Goal: Task Accomplishment & Management: Use online tool/utility

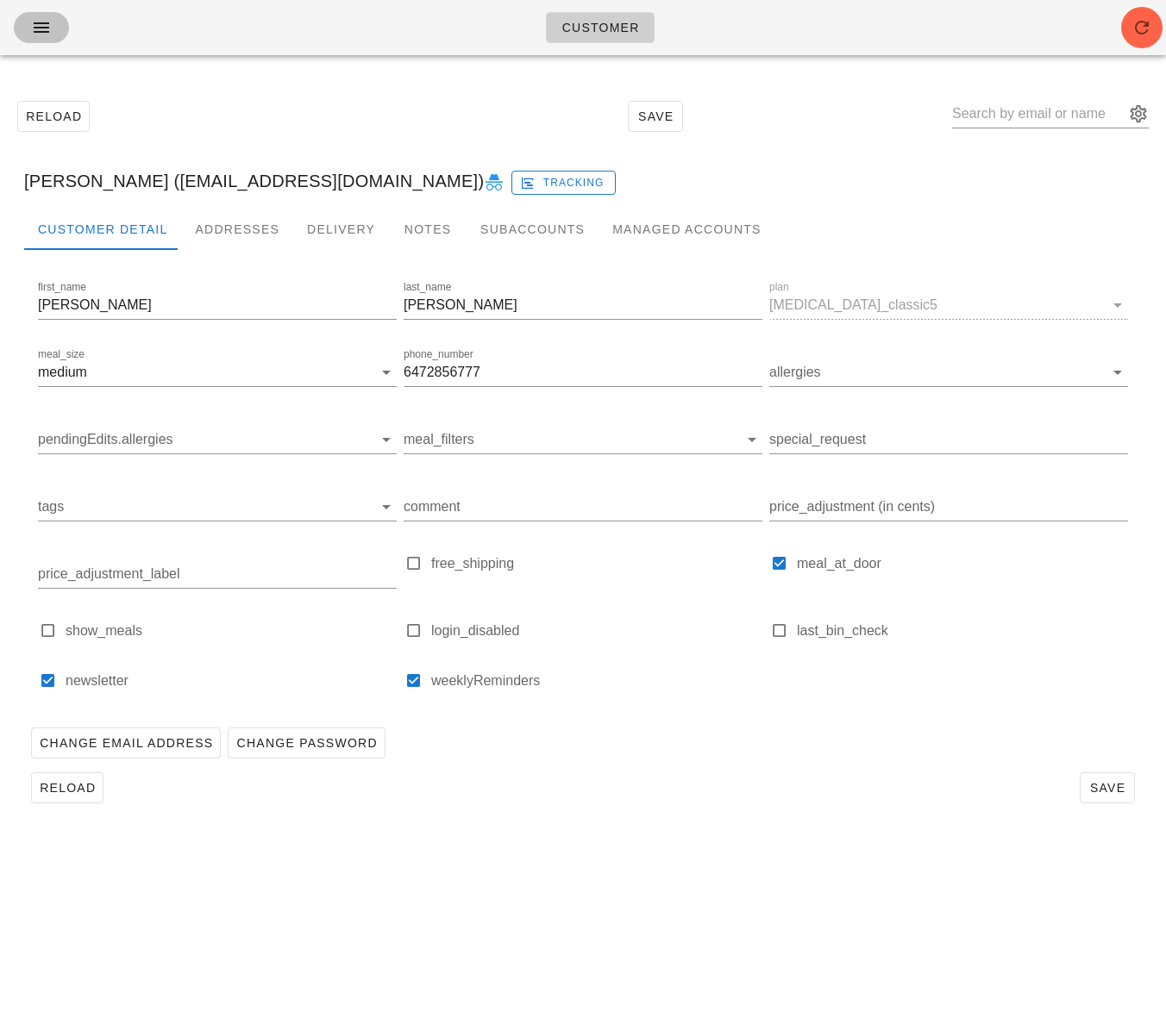
drag, startPoint x: 47, startPoint y: 23, endPoint x: 66, endPoint y: 25, distance: 19.1
click at [47, 23] on icon "button" at bounding box center [41, 27] width 20 height 20
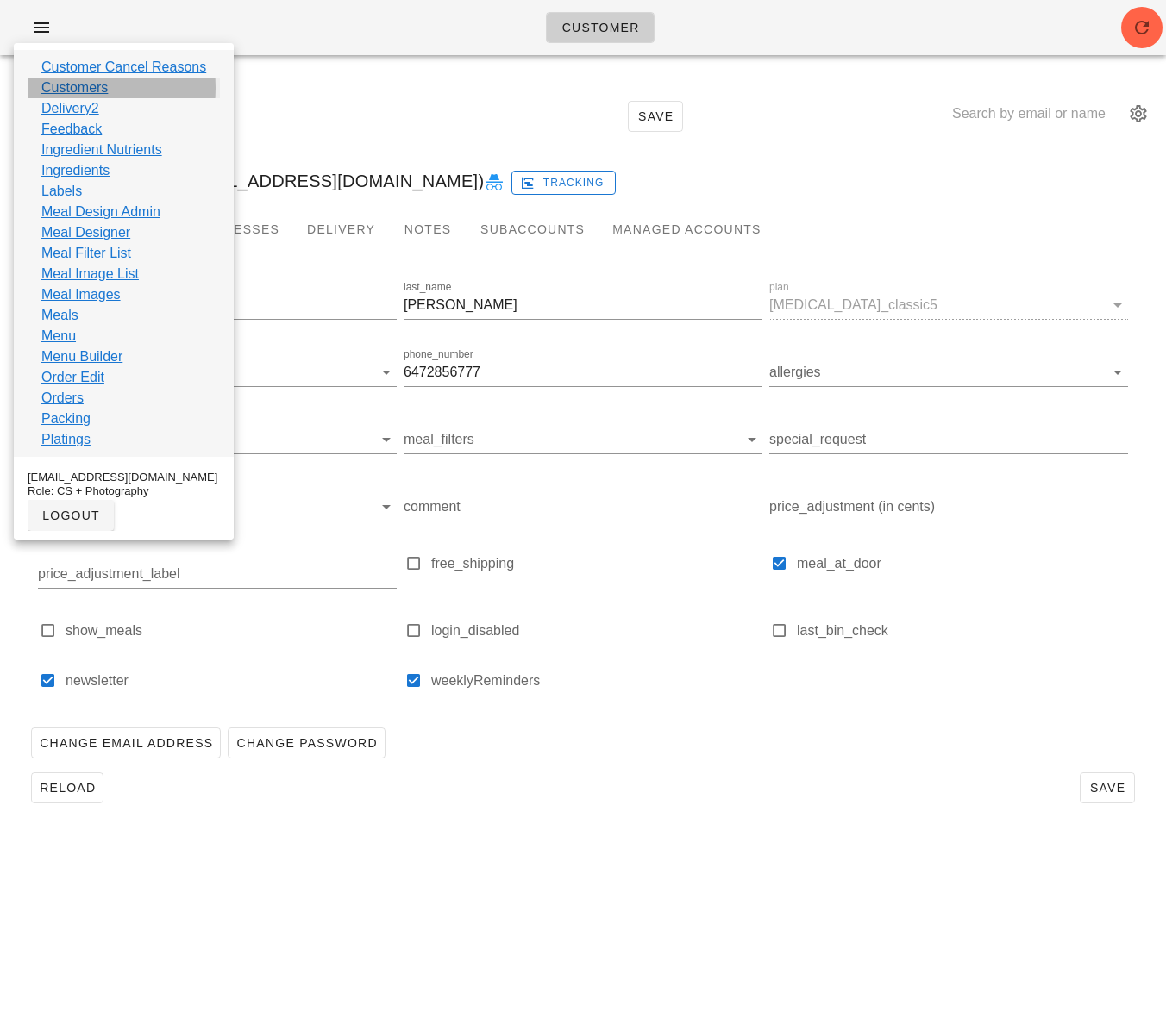
click at [98, 92] on link "Customers" at bounding box center [74, 87] width 66 height 20
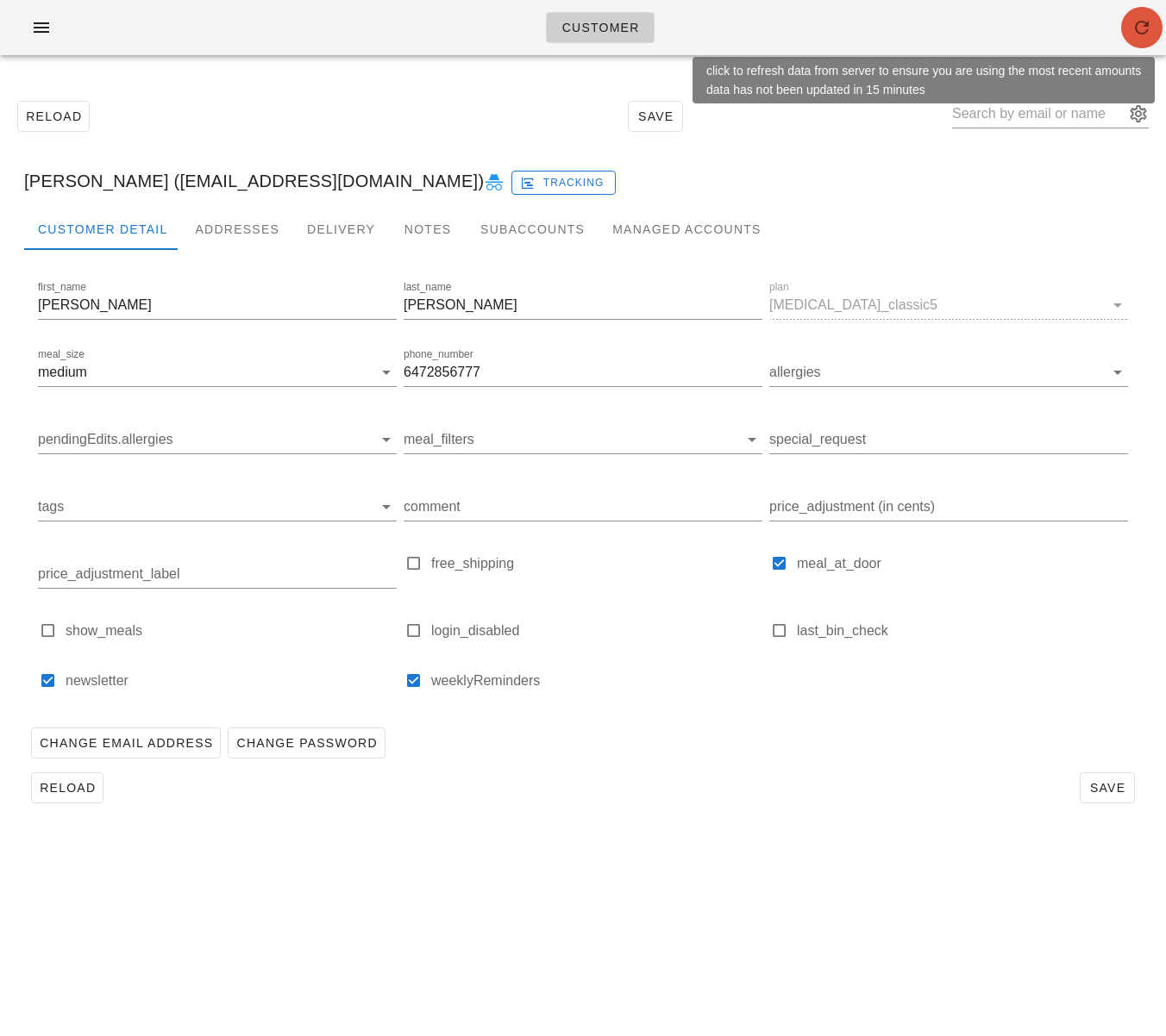
click at [1145, 27] on icon "button" at bounding box center [1141, 27] width 20 height 20
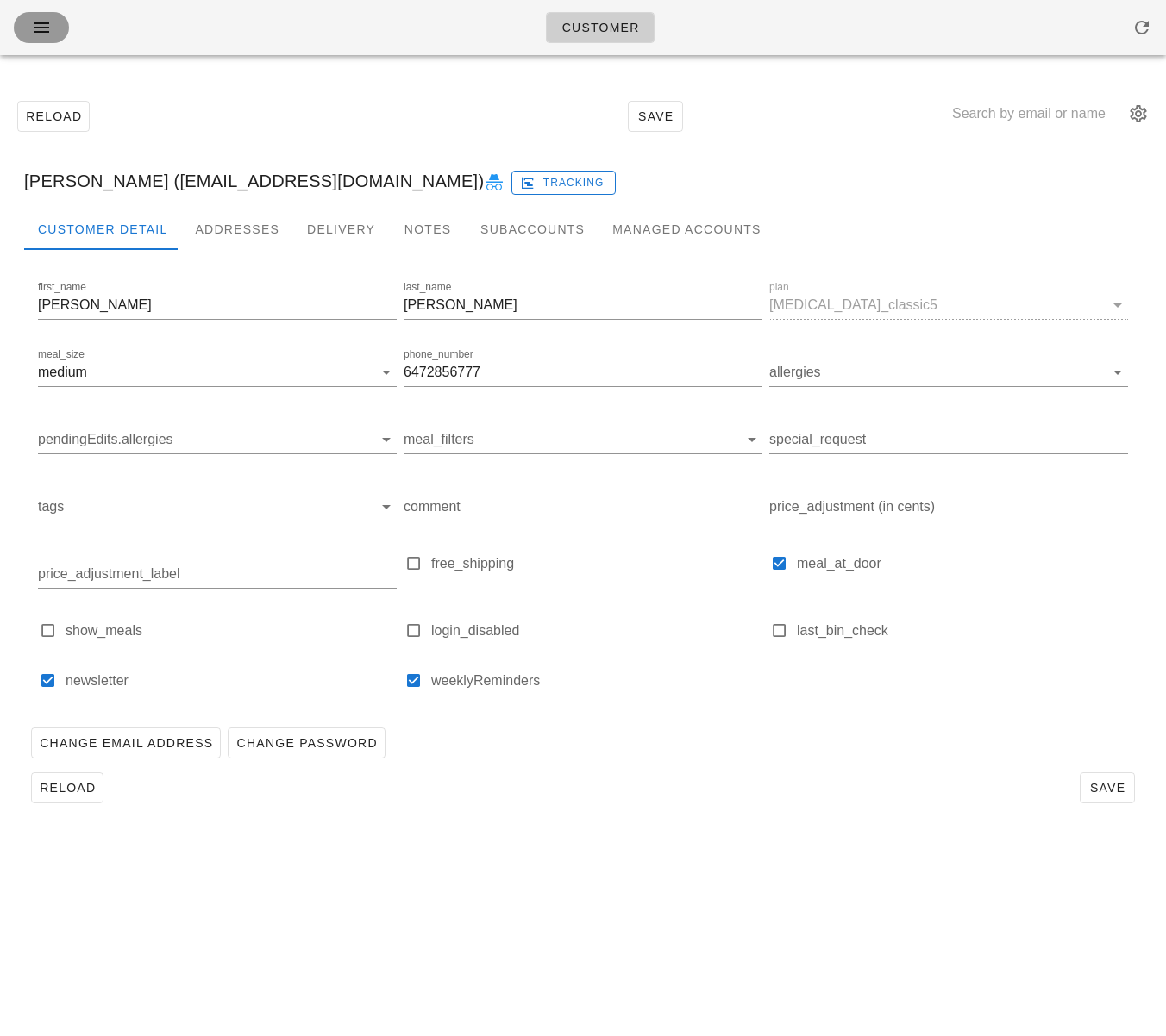
click at [42, 18] on icon "button" at bounding box center [41, 27] width 20 height 20
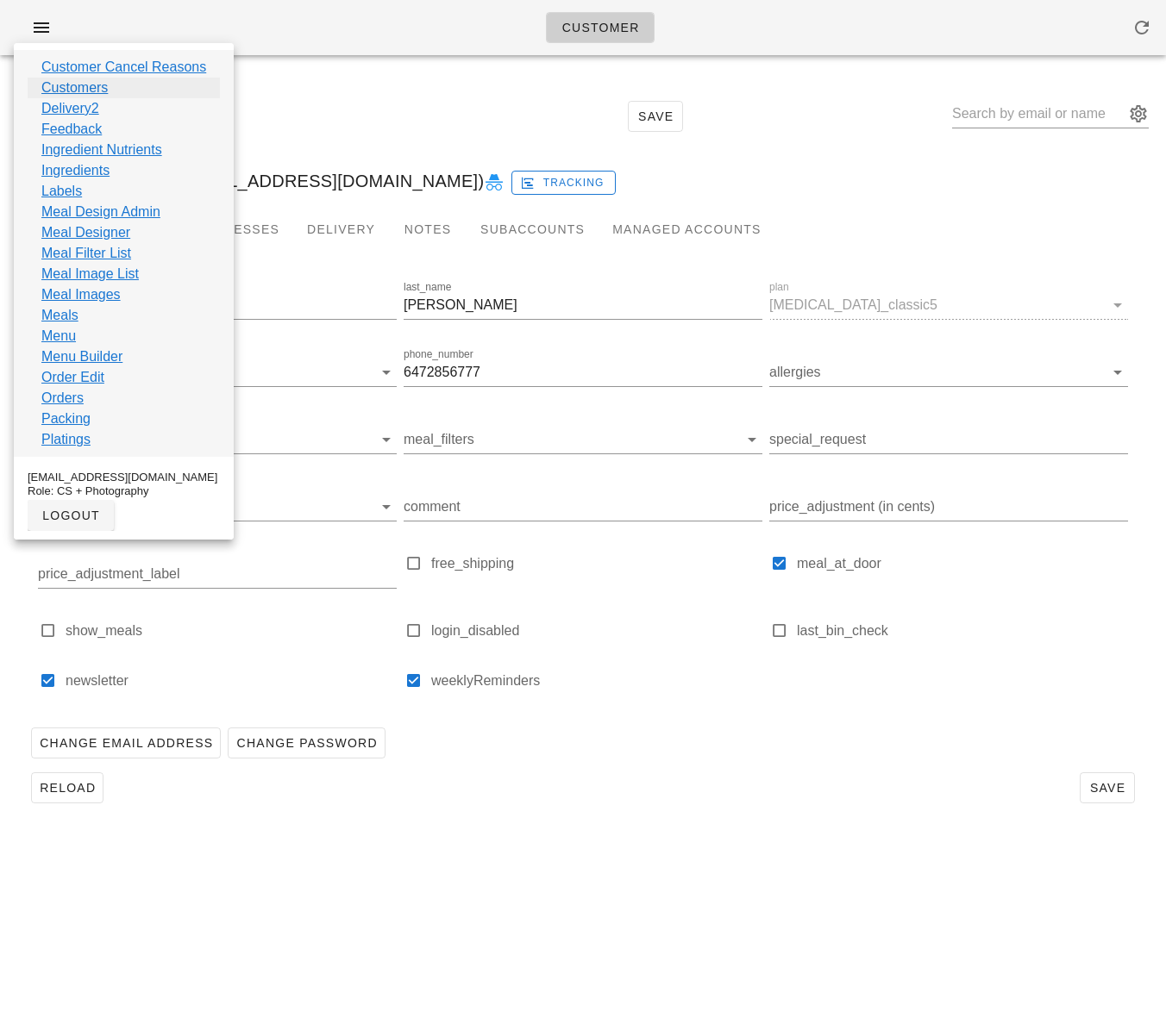
click at [91, 87] on link "Customers" at bounding box center [74, 87] width 66 height 20
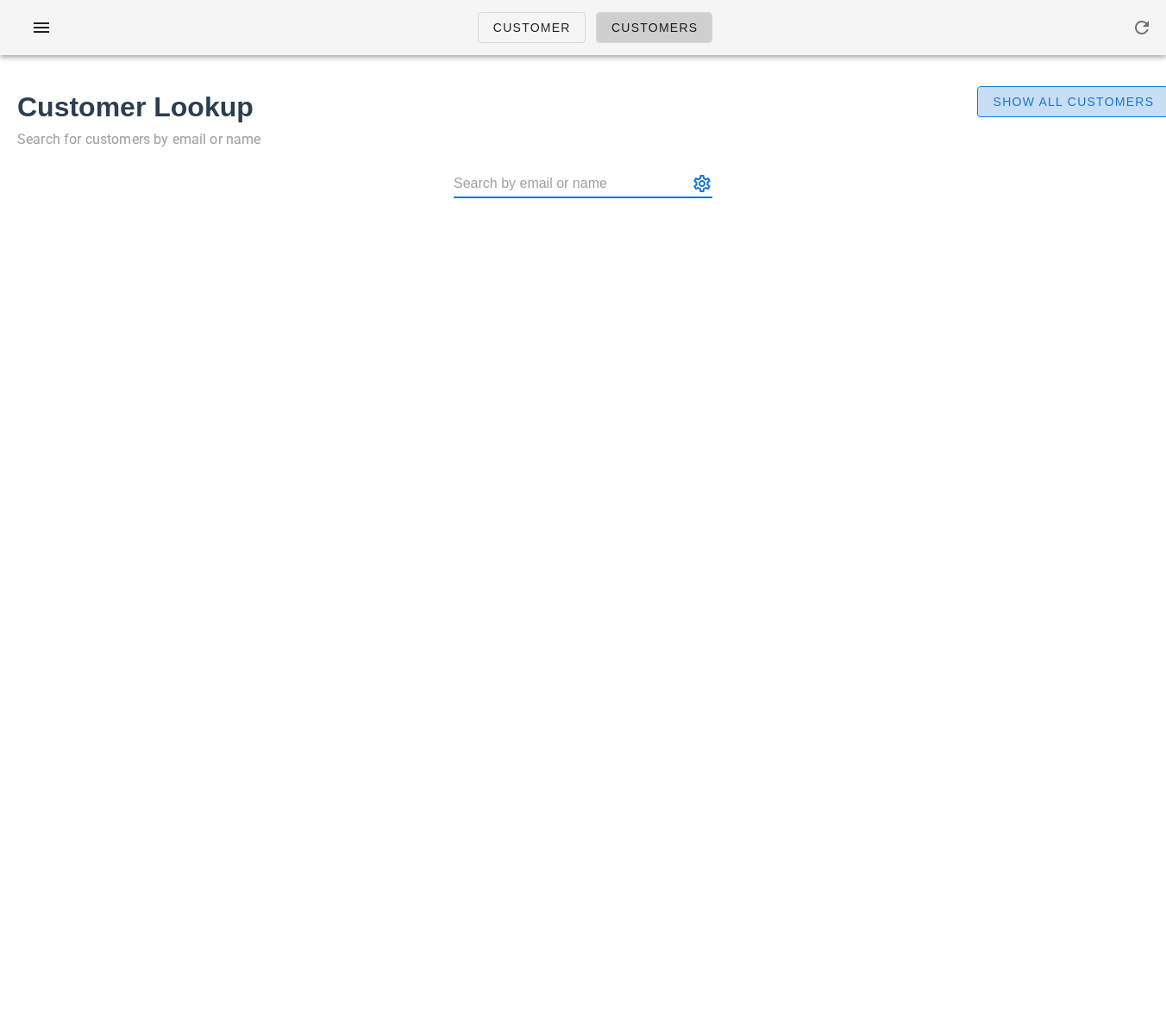
click at [1073, 104] on span "Show All Customers" at bounding box center [1073, 102] width 162 height 14
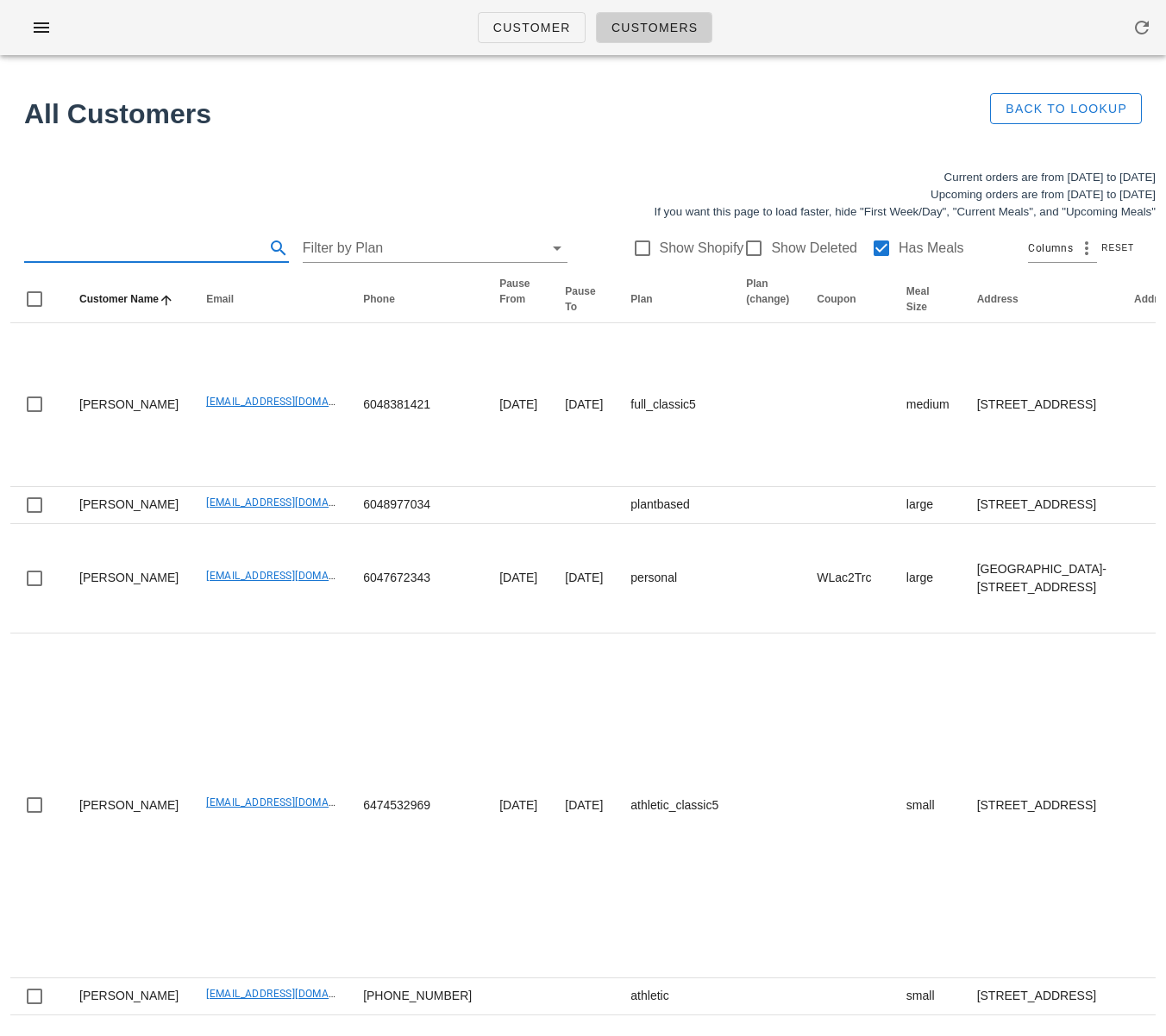
click at [102, 251] on input "text" at bounding box center [142, 248] width 237 height 27
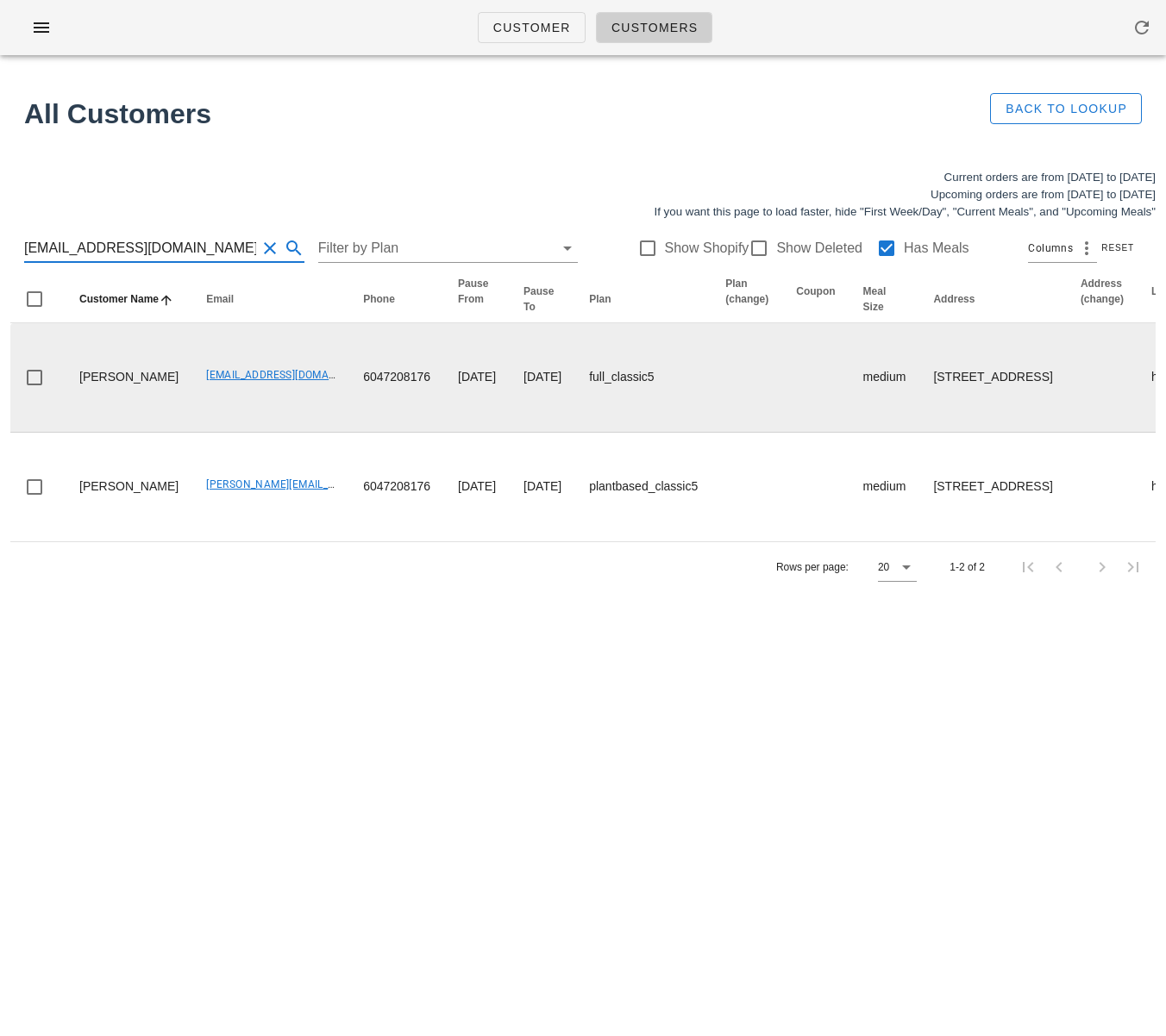
type input "[EMAIL_ADDRESS][DOMAIN_NAME]"
drag, startPoint x: 161, startPoint y: 402, endPoint x: 280, endPoint y: 403, distance: 119.0
click at [273, 403] on td "[EMAIL_ADDRESS][DOMAIN_NAME]" at bounding box center [271, 378] width 157 height 109
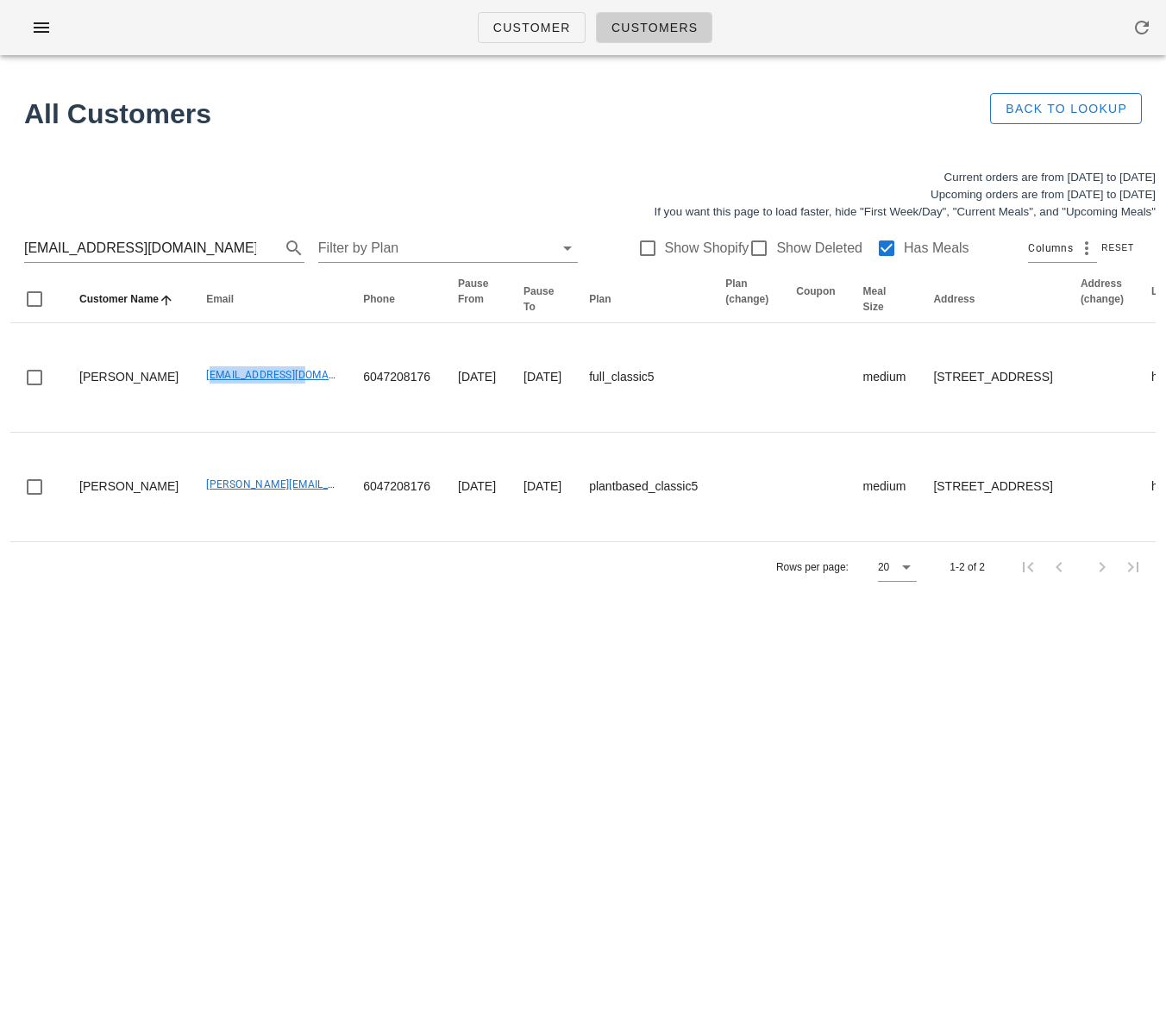
copy link "[EMAIL_ADDRESS][DOMAIN_NAME]"
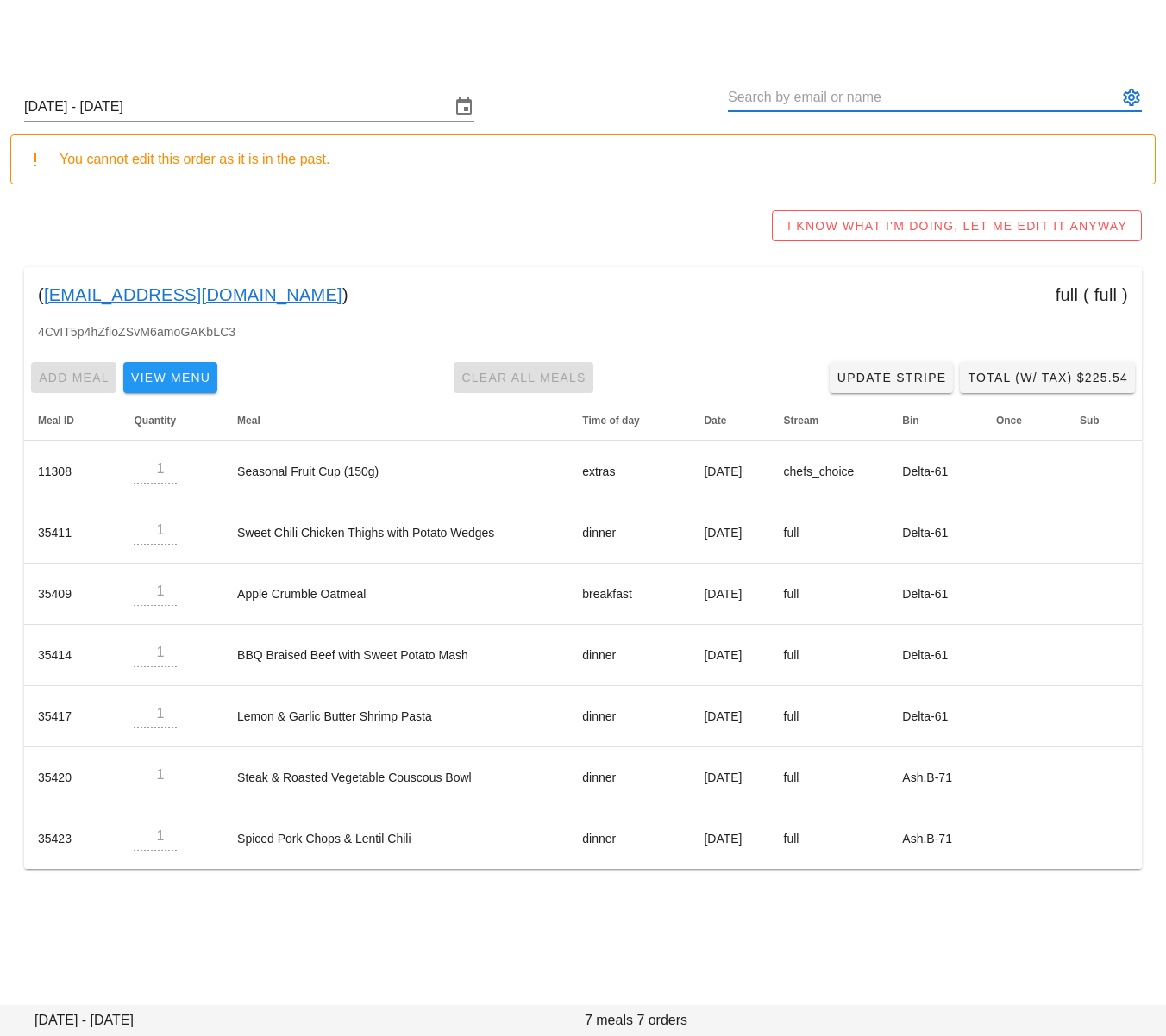
click at [810, 102] on input "text" at bounding box center [923, 97] width 390 height 27
paste input "[EMAIL_ADDRESS][DOMAIN_NAME]"
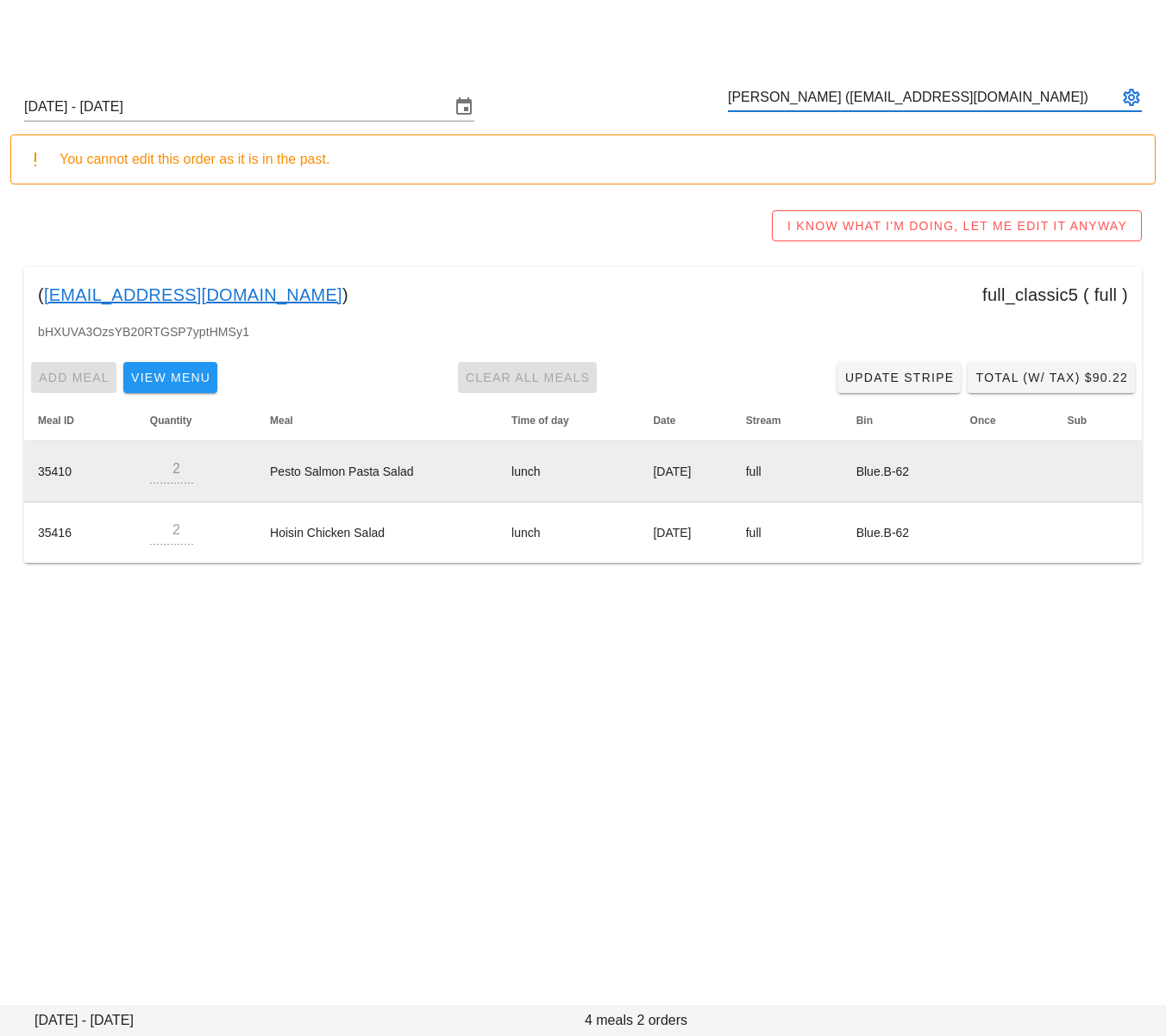
type input "[PERSON_NAME] ([EMAIL_ADDRESS][DOMAIN_NAME])"
drag, startPoint x: 414, startPoint y: 477, endPoint x: 250, endPoint y: 468, distance: 164.2
click at [256, 469] on td "Pesto Salmon Pasta Salad" at bounding box center [377, 471] width 242 height 61
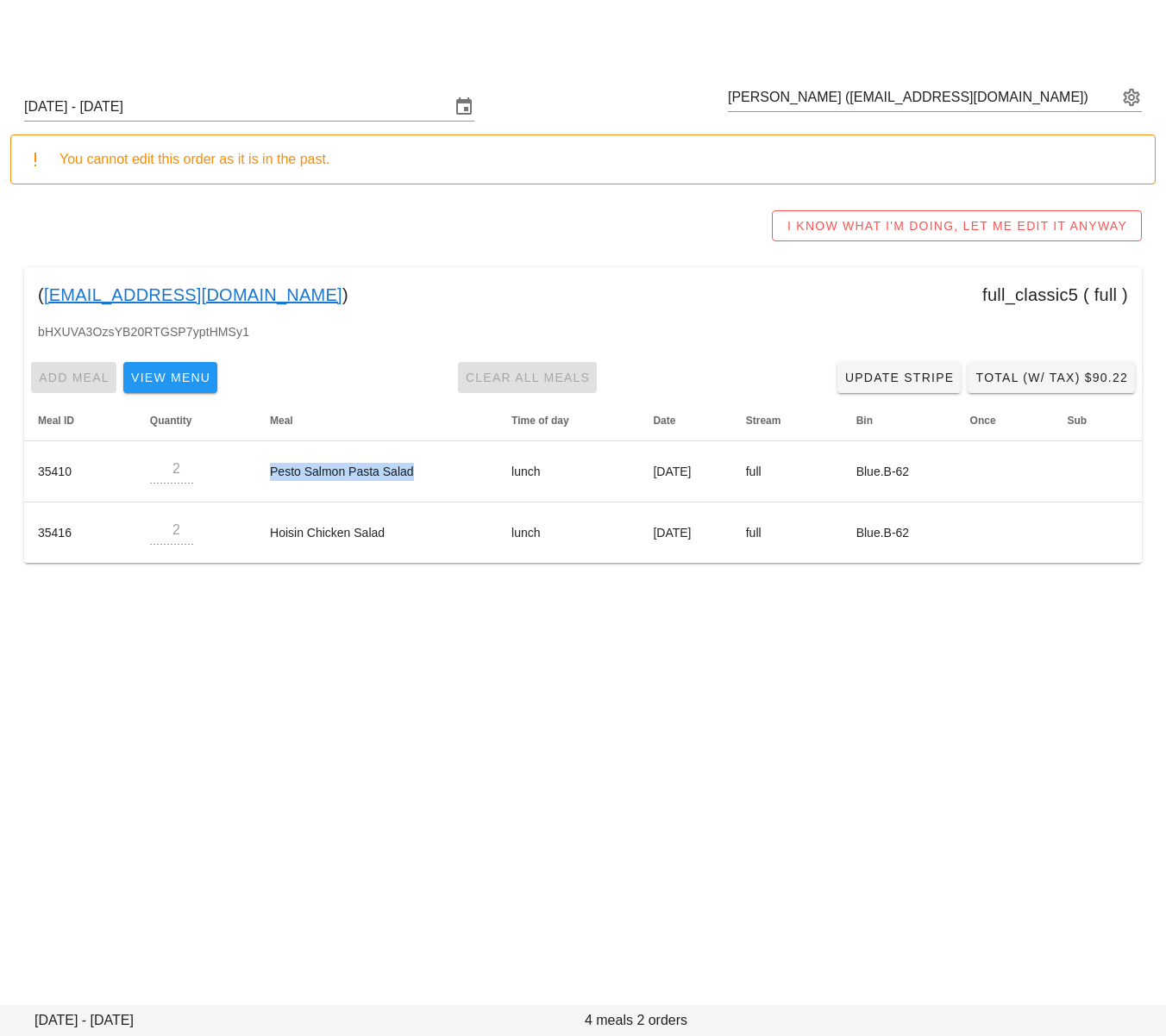
copy td "Pesto Salmon Pasta Salad"
drag, startPoint x: 302, startPoint y: 529, endPoint x: 517, endPoint y: 609, distance: 229.4
click at [417, 530] on td "Hoisin Chicken Salad" at bounding box center [377, 533] width 242 height 60
copy td "Hoisin Chicken Salad"
click at [839, 86] on input "text" at bounding box center [923, 97] width 390 height 27
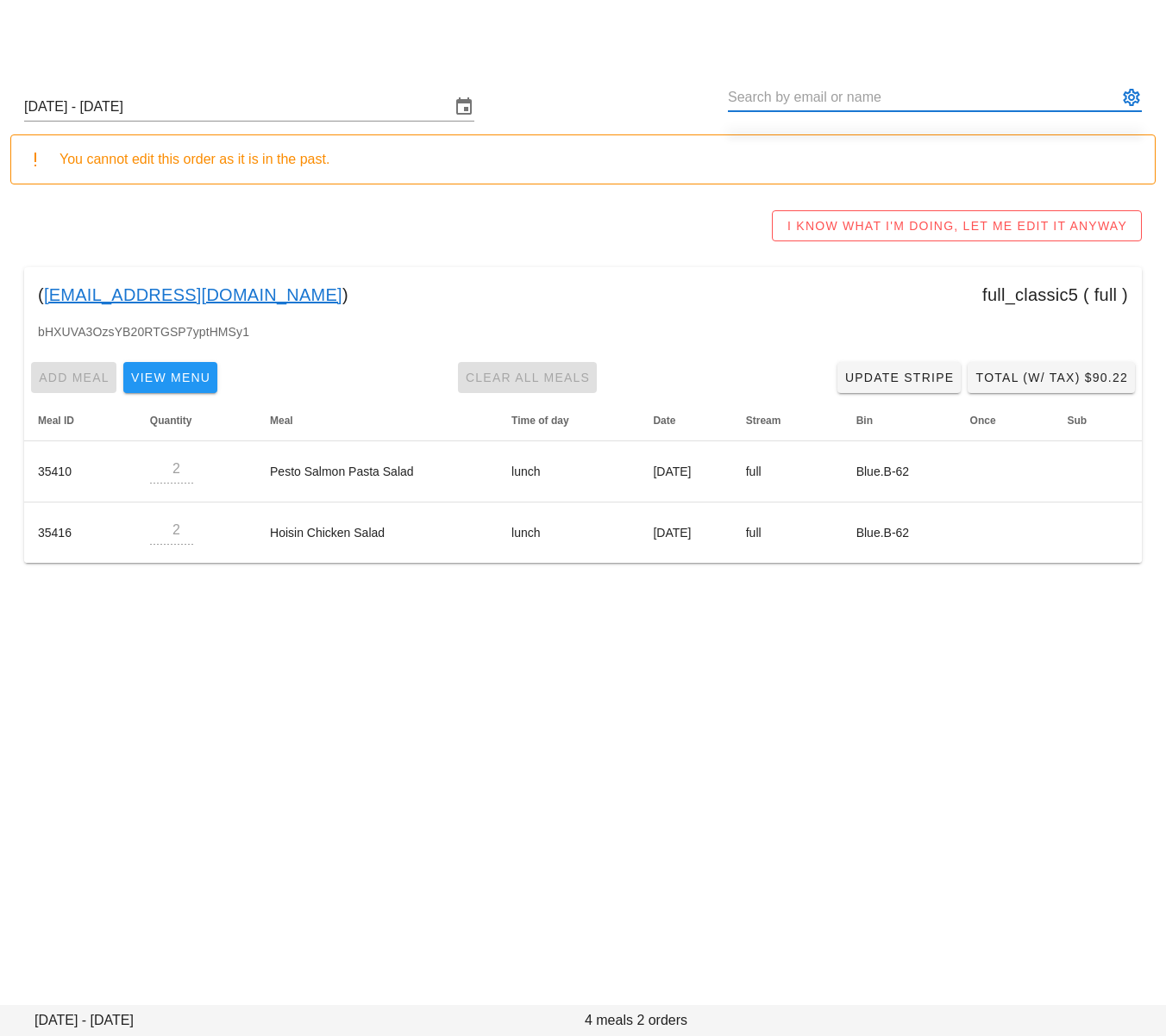
drag, startPoint x: 193, startPoint y: 239, endPoint x: 186, endPoint y: 255, distance: 17.5
click at [192, 240] on div "I KNOW WHAT I'M DOING, LET ME EDIT IT ANYWAY" at bounding box center [583, 226] width 1145 height 56
drag, startPoint x: 198, startPoint y: 297, endPoint x: 173, endPoint y: 349, distance: 57.7
click at [46, 304] on div "( kptegs@gmail.com ) full_classic5 ( full )" at bounding box center [582, 294] width 1117 height 56
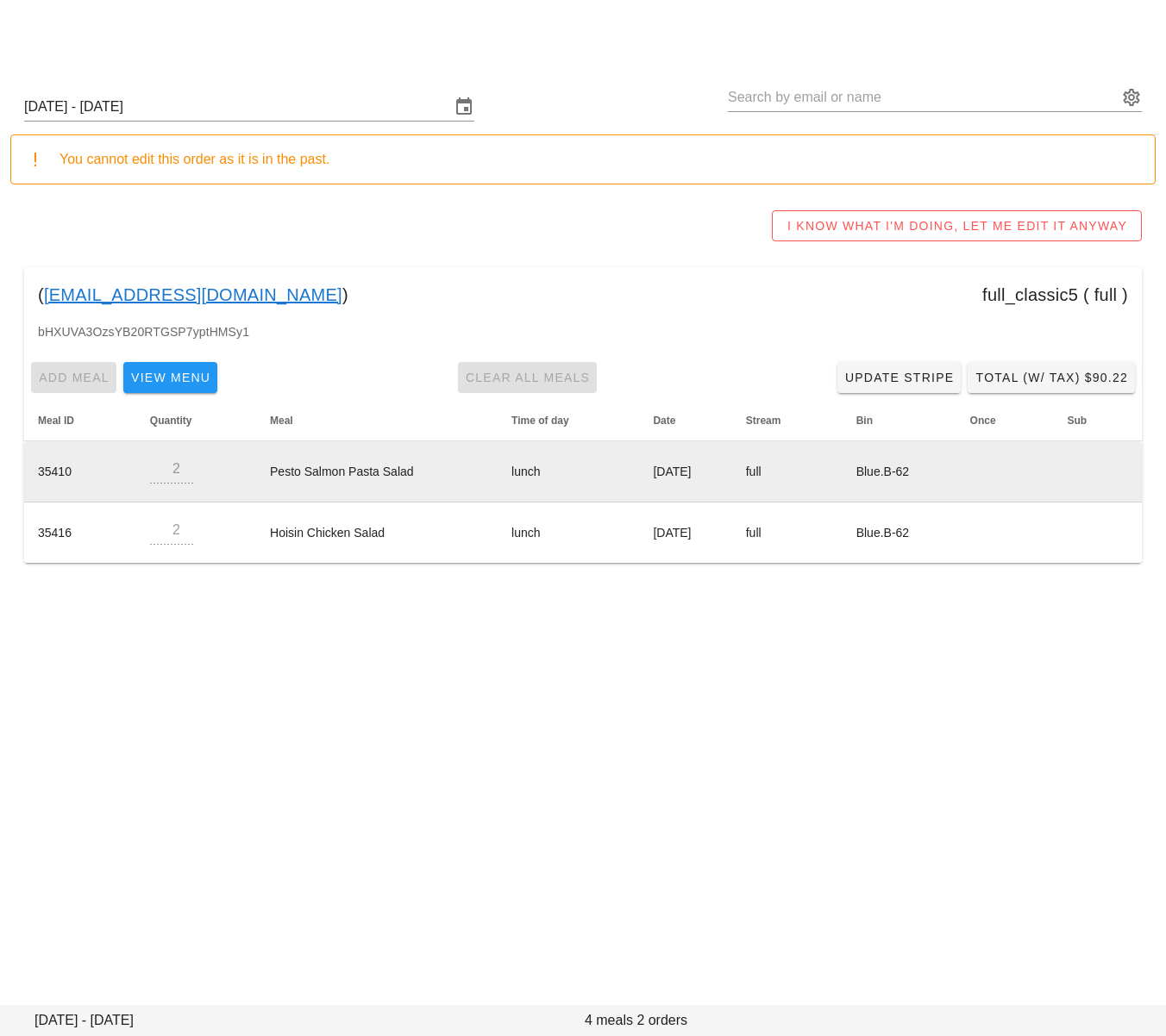
copy div "kptegs@gmail.com )"
